Goal: Transaction & Acquisition: Purchase product/service

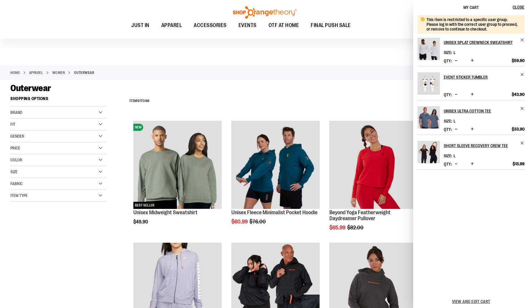
scroll to position [843, 0]
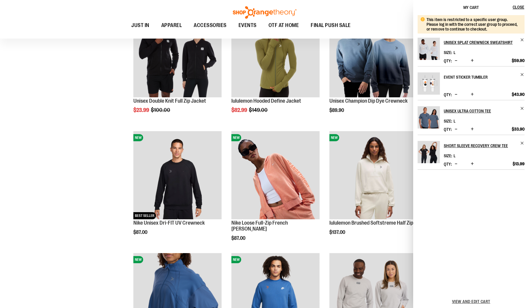
click at [458, 78] on h2 "Event Sticker Tumbler" at bounding box center [480, 77] width 73 height 10
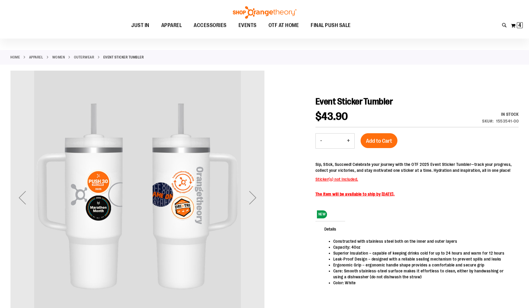
scroll to position [29, 0]
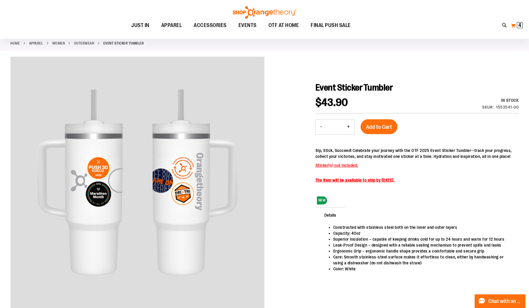
type input "**********"
click at [511, 27] on button "My Cart 4 4 items" at bounding box center [516, 26] width 12 height 10
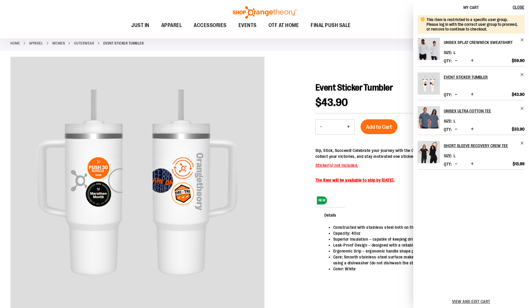
click at [485, 41] on h2 "Unisex Splat Crewneck Sweatshirt" at bounding box center [480, 43] width 73 height 10
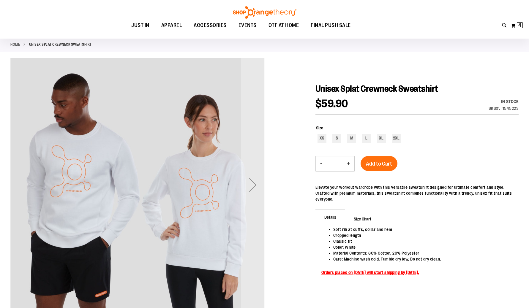
scroll to position [59, 0]
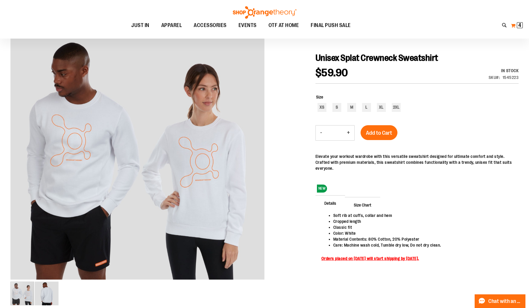
type input "**********"
click at [516, 29] on button "My Cart 4 4 items" at bounding box center [516, 26] width 12 height 10
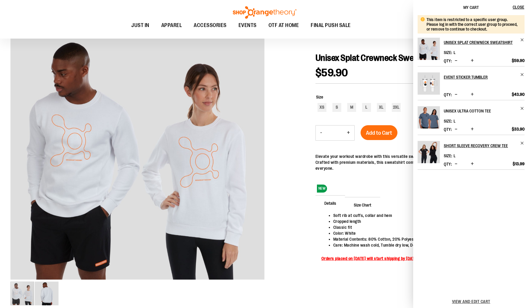
click at [463, 113] on h2 "Unisex Ultra Cotton Tee" at bounding box center [480, 111] width 73 height 10
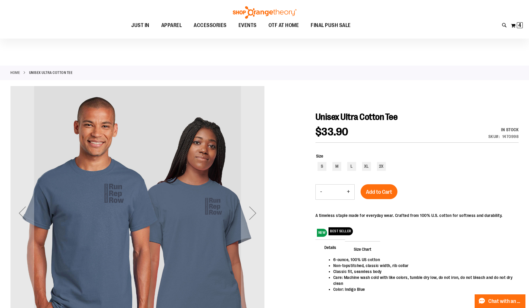
scroll to position [59, 0]
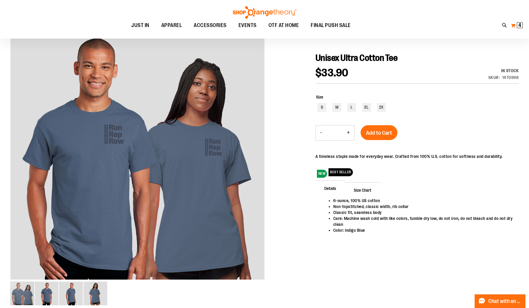
type input "**********"
click at [511, 28] on button "My Cart 4 4 items" at bounding box center [516, 26] width 12 height 10
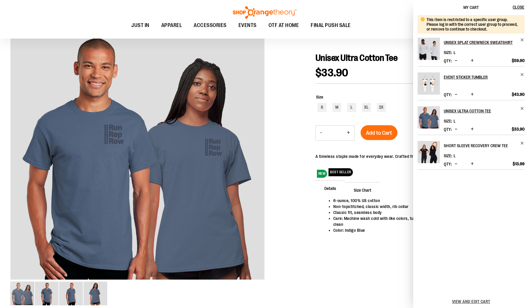
click at [449, 144] on h2 "Short Sleeve Recovery Crew Tee" at bounding box center [480, 146] width 73 height 10
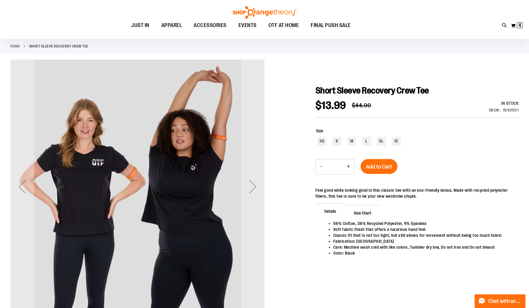
scroll to position [29, 0]
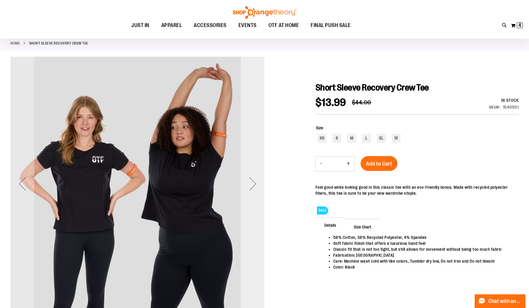
type input "**********"
click at [257, 193] on div "Next" at bounding box center [253, 184] width 24 height 24
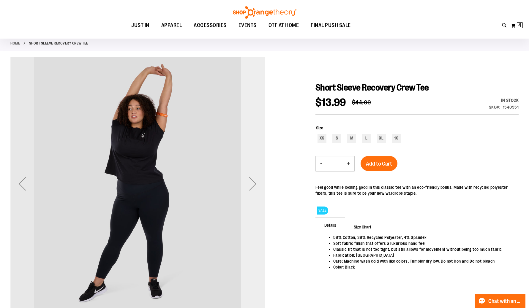
click at [257, 193] on div "Next" at bounding box center [253, 184] width 24 height 24
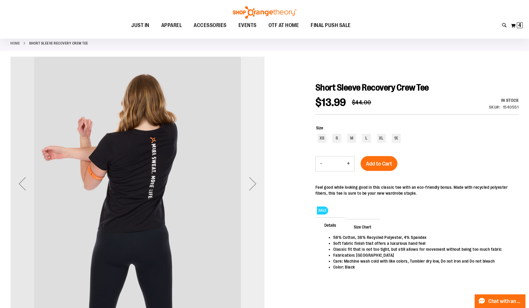
click at [257, 193] on div "Next" at bounding box center [253, 184] width 24 height 24
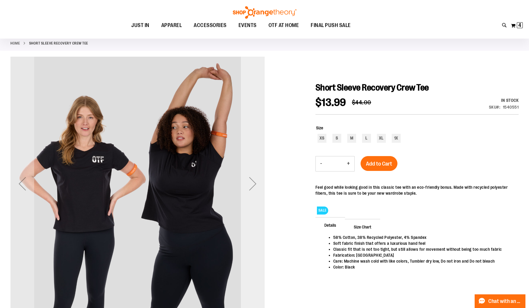
click at [257, 193] on div "Next" at bounding box center [253, 184] width 24 height 24
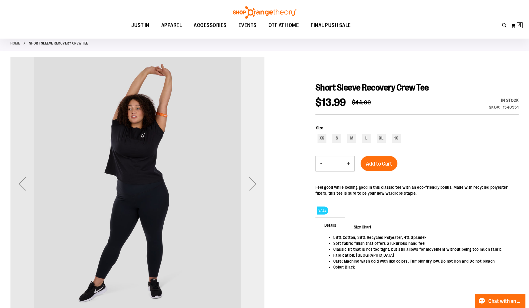
click at [248, 195] on div "Next" at bounding box center [253, 184] width 24 height 24
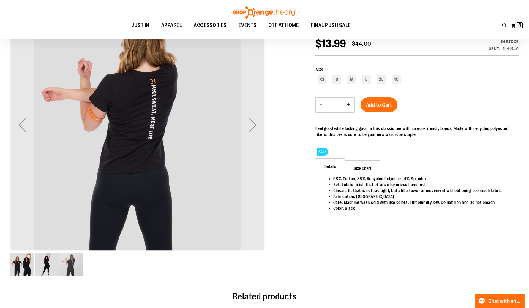
scroll to position [89, 0]
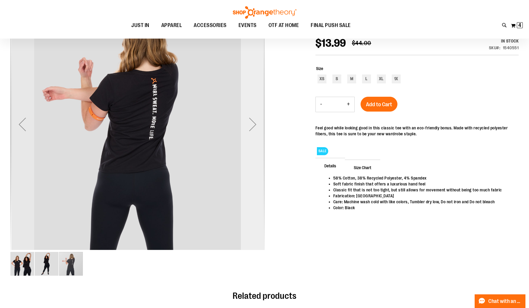
click at [254, 162] on div "Next" at bounding box center [253, 124] width 24 height 254
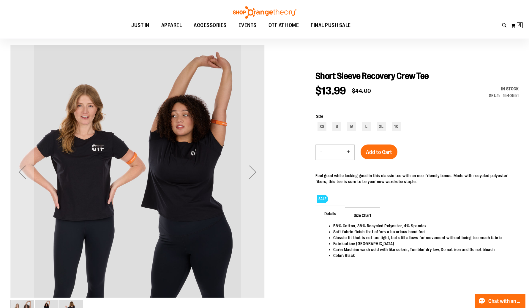
scroll to position [0, 0]
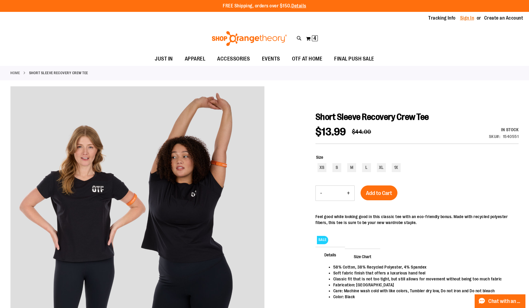
click at [462, 16] on link "Sign In" at bounding box center [467, 18] width 14 height 7
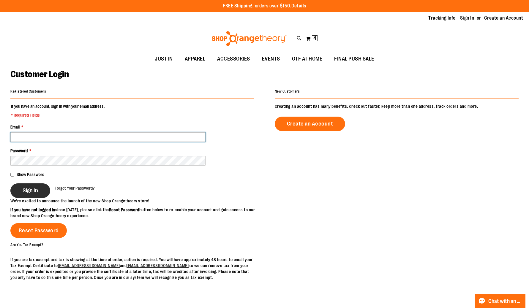
type input "**********"
click at [31, 187] on span "Sign In" at bounding box center [30, 190] width 15 height 7
click at [35, 185] on div "Sign In" at bounding box center [32, 190] width 44 height 15
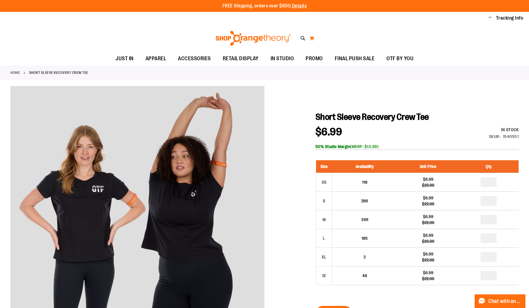
type input "**********"
click at [311, 39] on button "My Cart" at bounding box center [311, 39] width 5 height 10
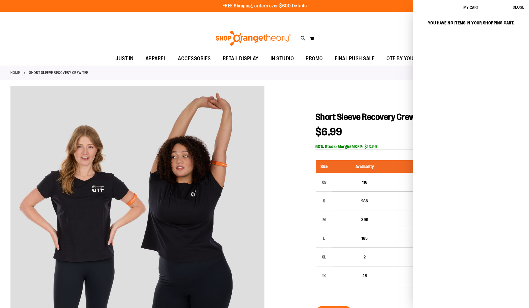
click at [322, 37] on div "Toggle Nav Search Popular Suggestions Advanced Search" at bounding box center [264, 38] width 529 height 27
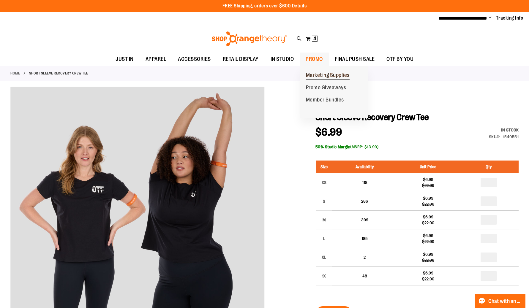
click at [317, 74] on span "Marketing Supplies" at bounding box center [328, 75] width 44 height 7
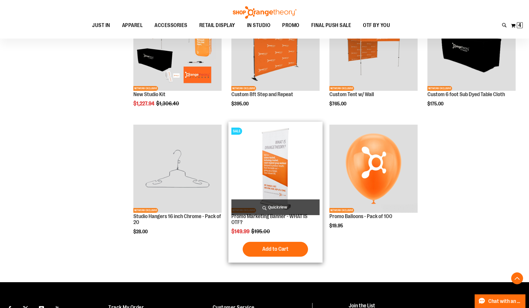
scroll to position [118, 0]
